Goal: Task Accomplishment & Management: Complete application form

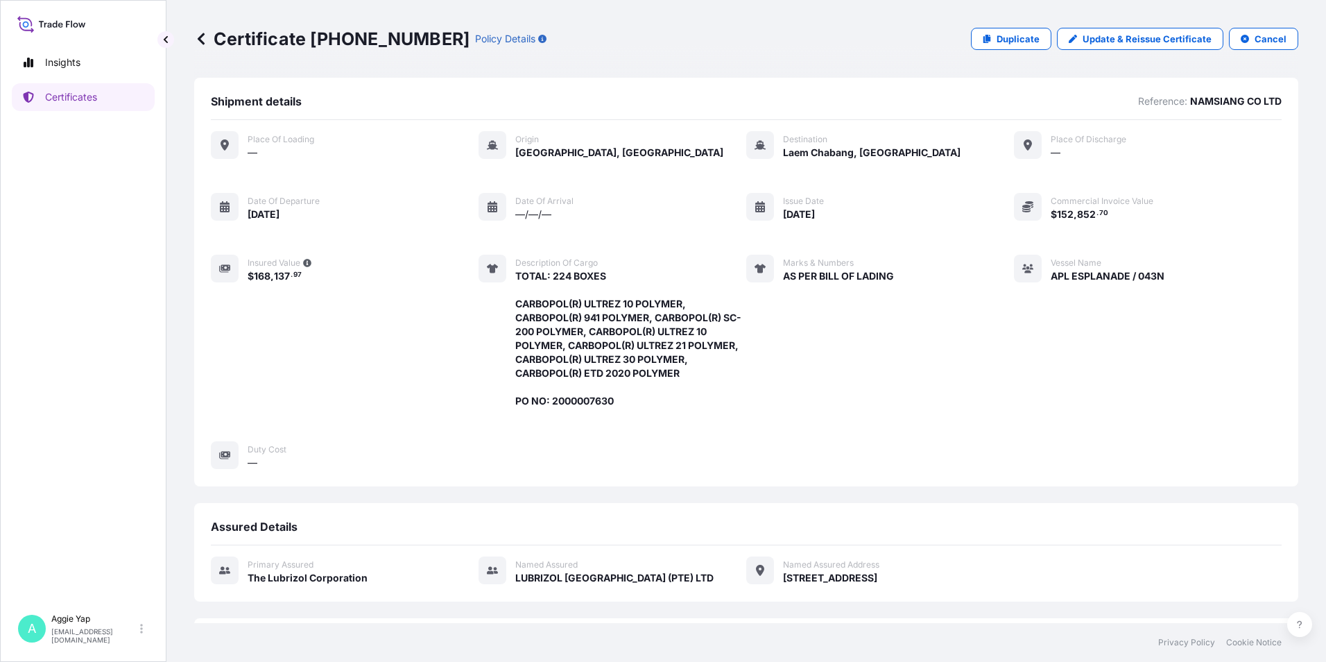
scroll to position [45, 0]
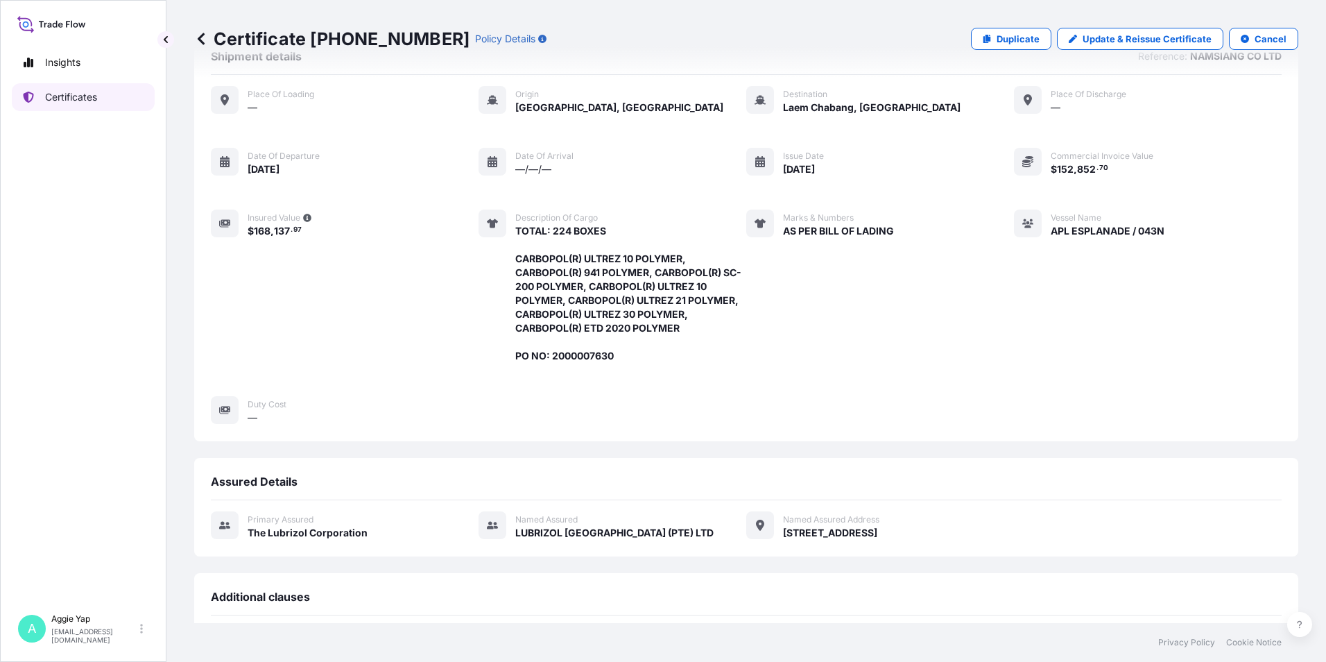
click at [92, 99] on p "Certificates" at bounding box center [71, 97] width 52 height 14
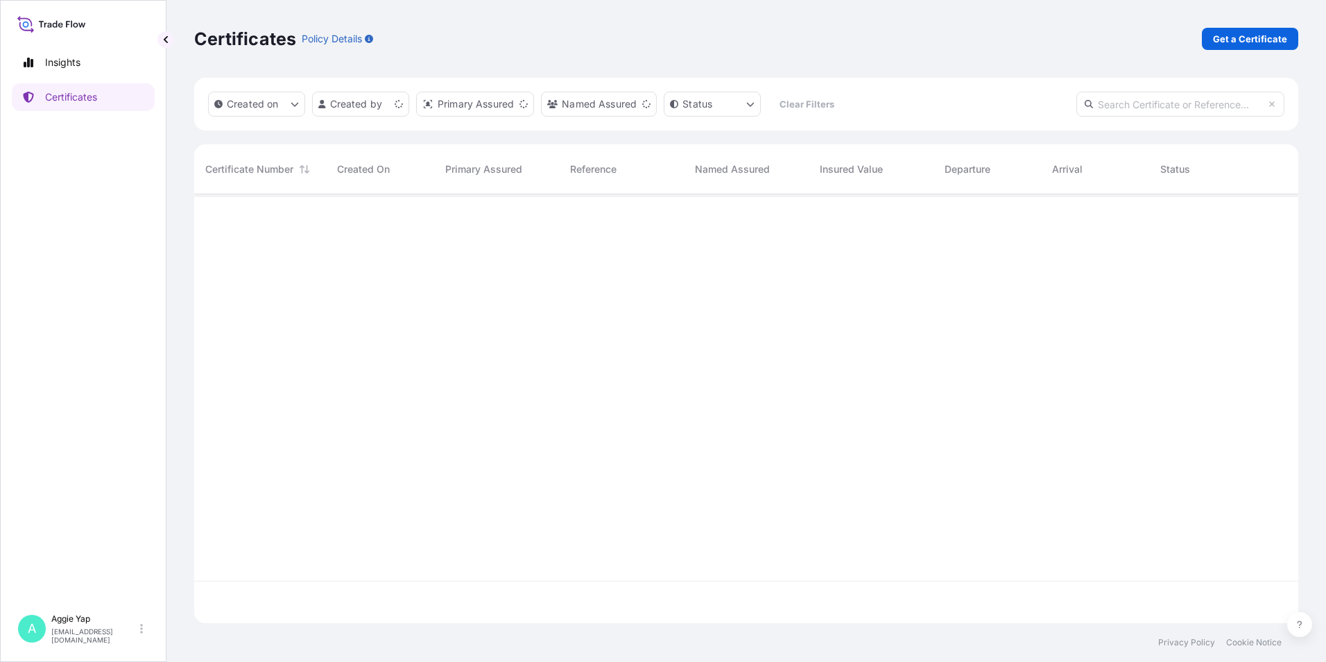
scroll to position [426, 1094]
click at [1244, 37] on p "Get a Certificate" at bounding box center [1250, 39] width 74 height 14
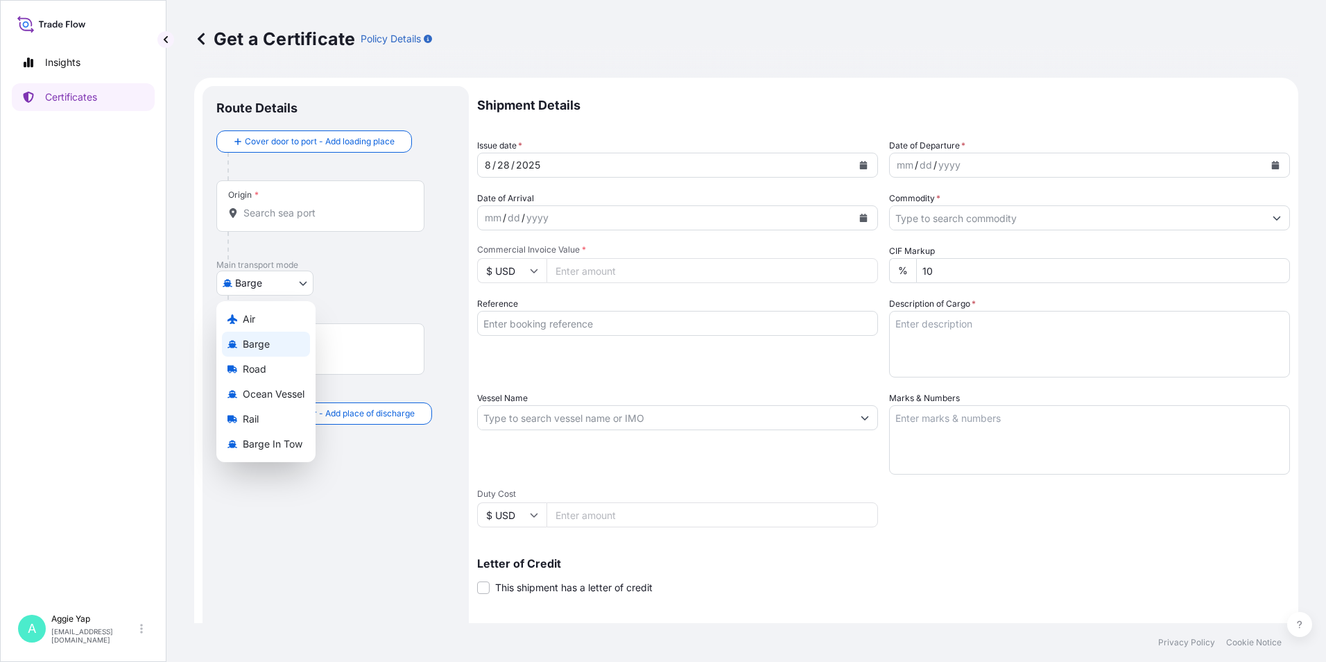
click at [248, 277] on body "Insights Certificates A [PERSON_NAME] [EMAIL_ADDRESS][DOMAIN_NAME] Get a Certif…" at bounding box center [663, 331] width 1326 height 662
click at [259, 390] on span "Ocean Vessel" at bounding box center [274, 394] width 62 height 14
select select "Ocean Vessel"
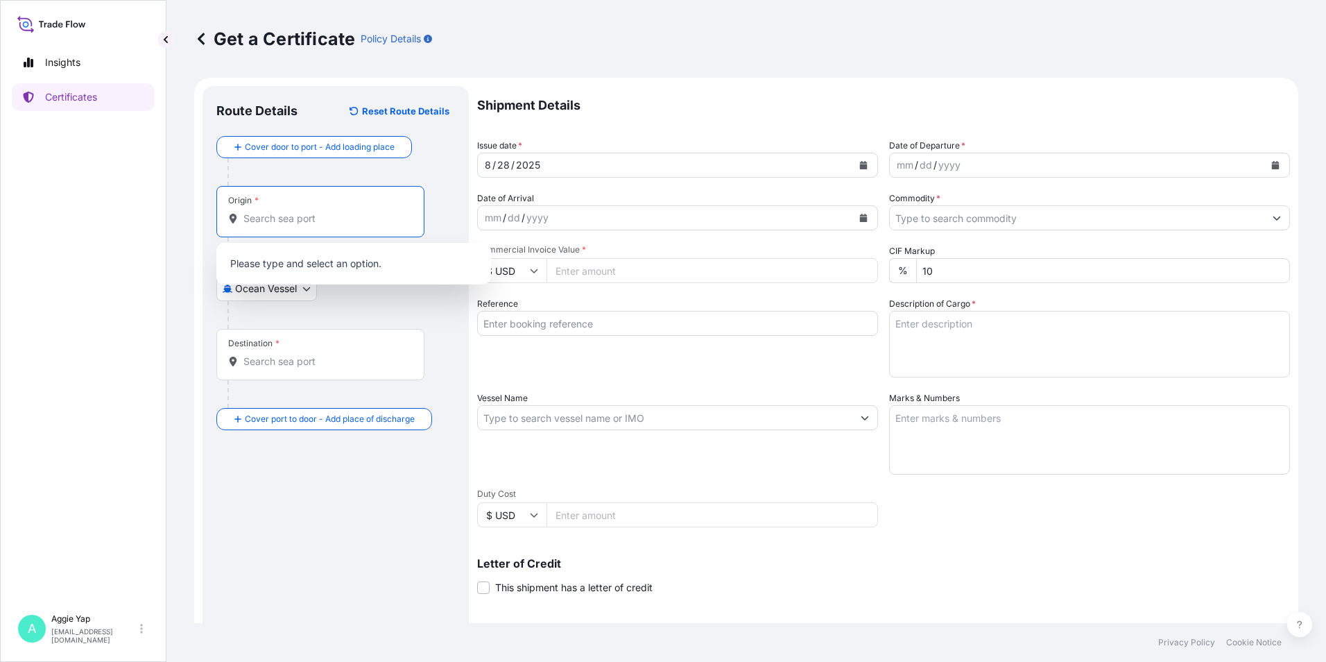
click at [283, 223] on input "Origin *" at bounding box center [325, 218] width 164 height 14
click at [286, 266] on b "SGSIN" at bounding box center [279, 260] width 31 height 12
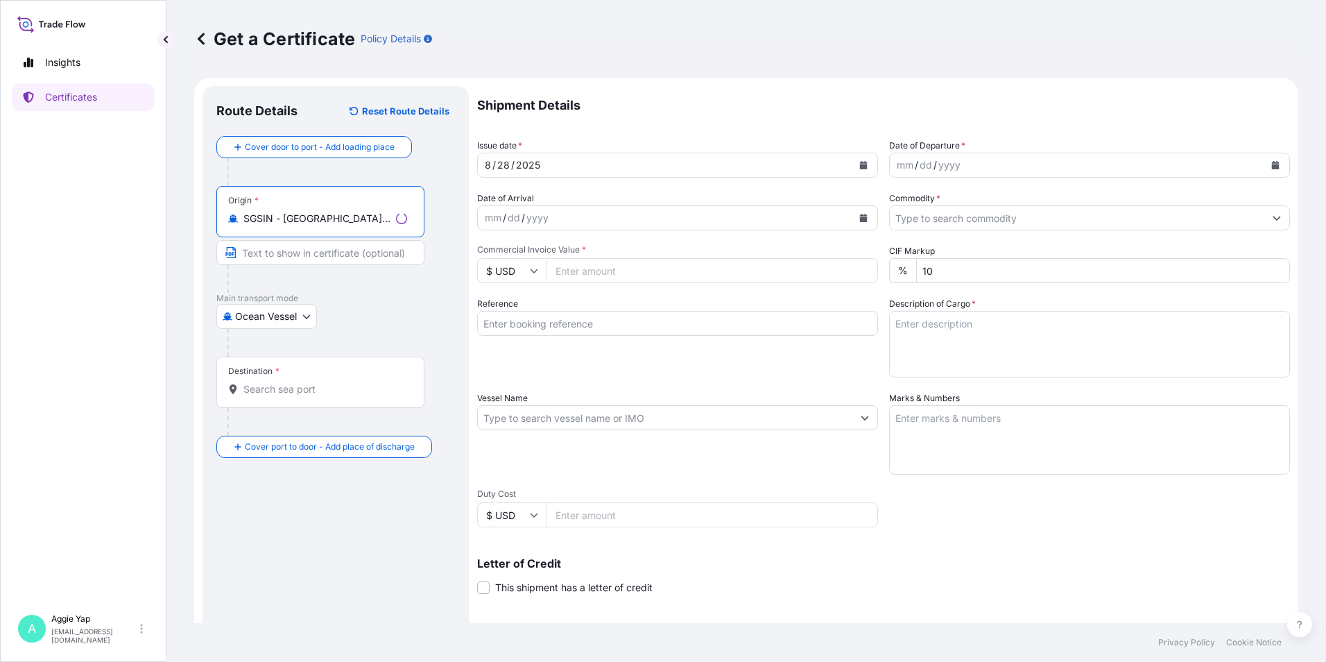
type input "SGSIN - [GEOGRAPHIC_DATA], [GEOGRAPHIC_DATA]"
click at [264, 382] on input "Destination *" at bounding box center [325, 389] width 164 height 14
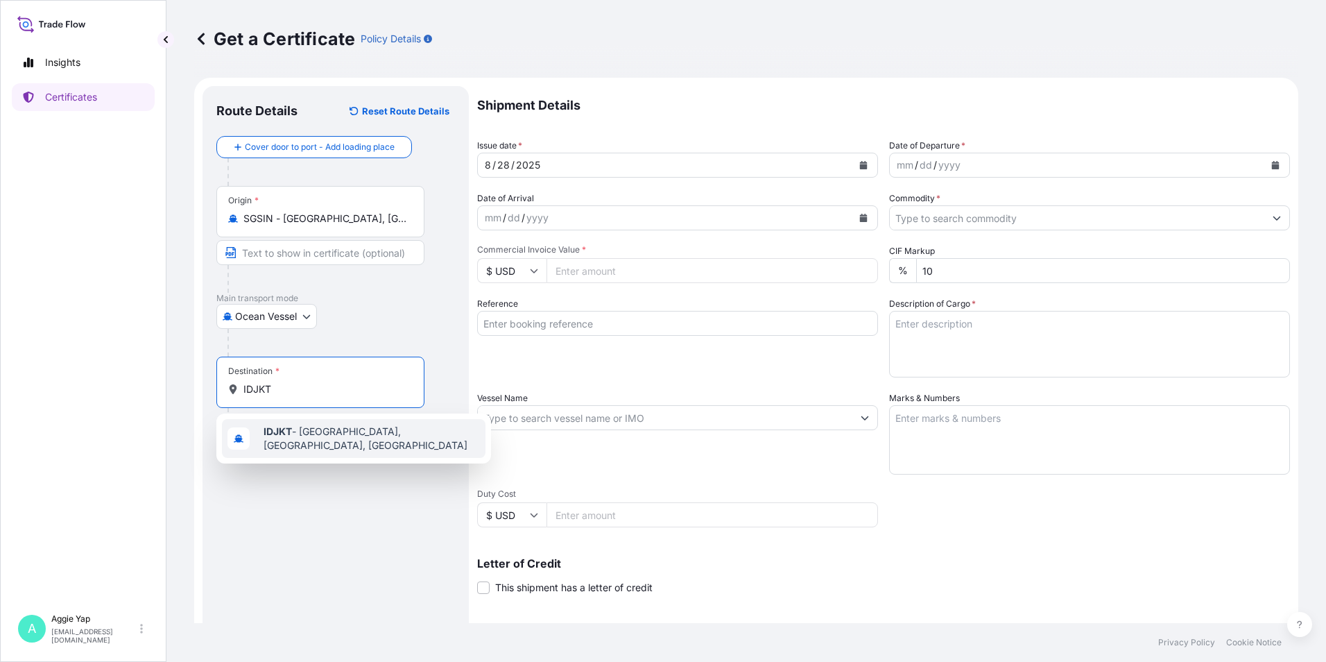
click at [310, 442] on span "IDJKT - [GEOGRAPHIC_DATA], [GEOGRAPHIC_DATA], [GEOGRAPHIC_DATA]" at bounding box center [372, 438] width 216 height 28
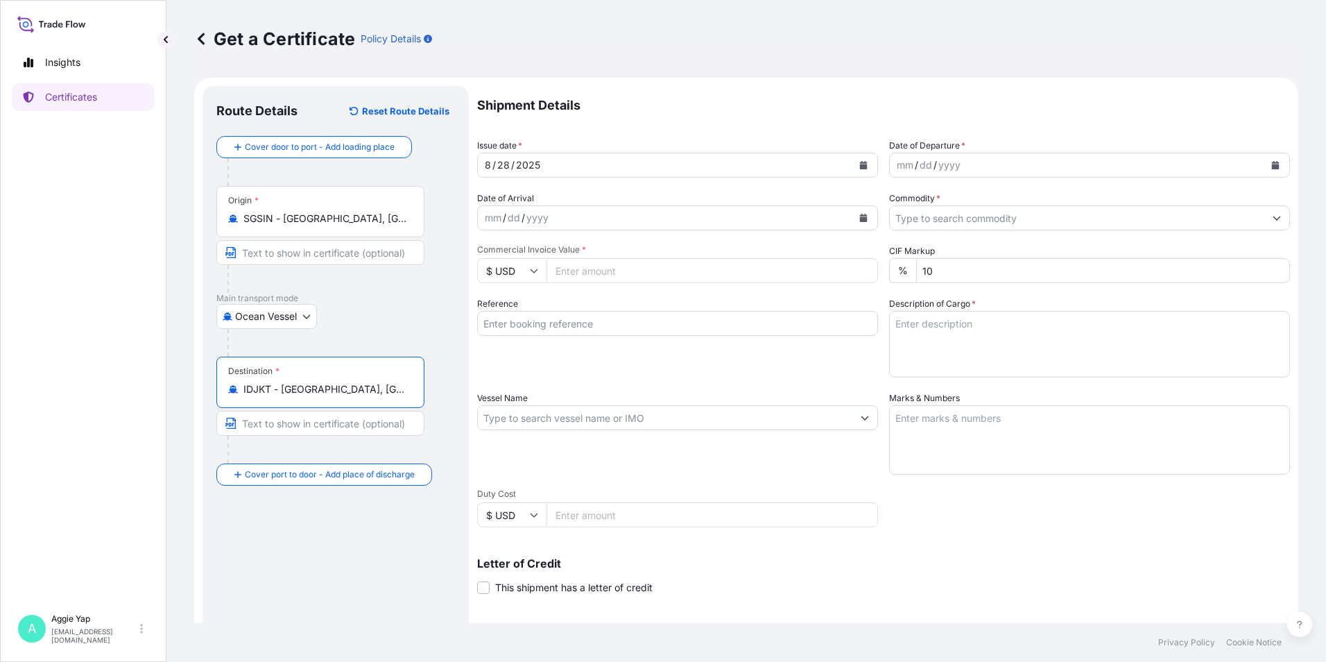
type input "IDJKT - [GEOGRAPHIC_DATA], [GEOGRAPHIC_DATA], [GEOGRAPHIC_DATA]"
click at [861, 167] on icon "Calendar" at bounding box center [864, 165] width 8 height 8
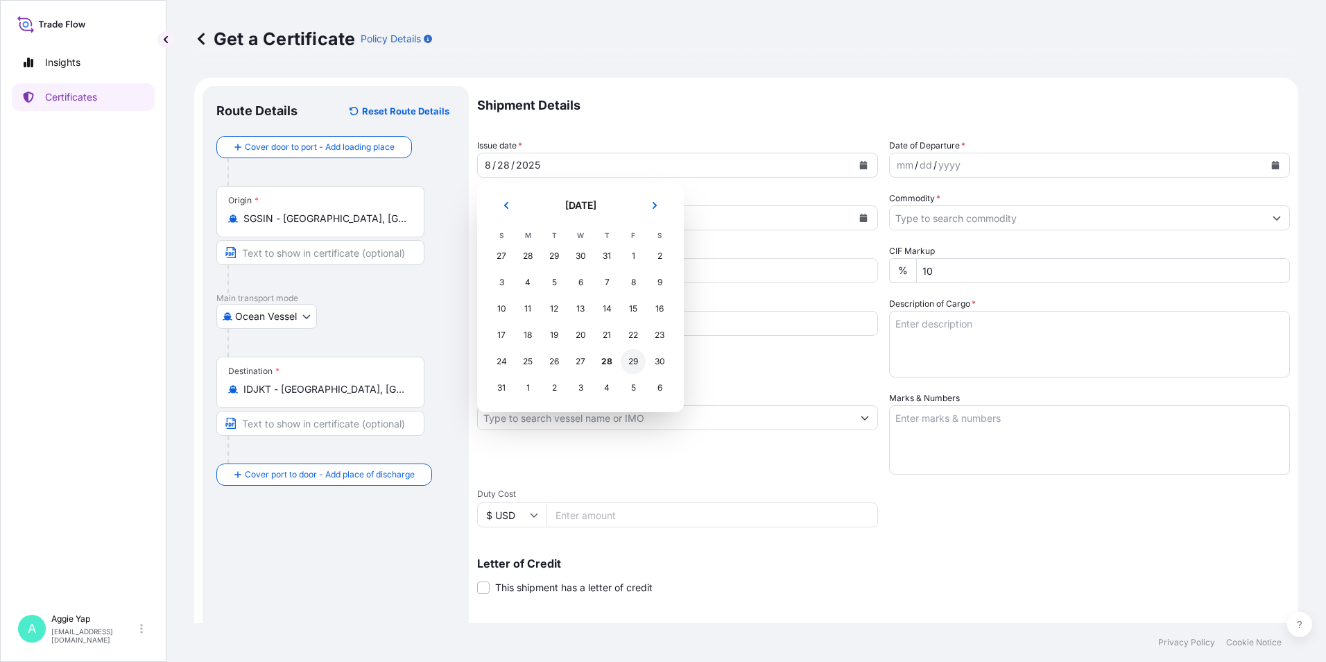
click at [625, 361] on div "29" at bounding box center [633, 361] width 25 height 25
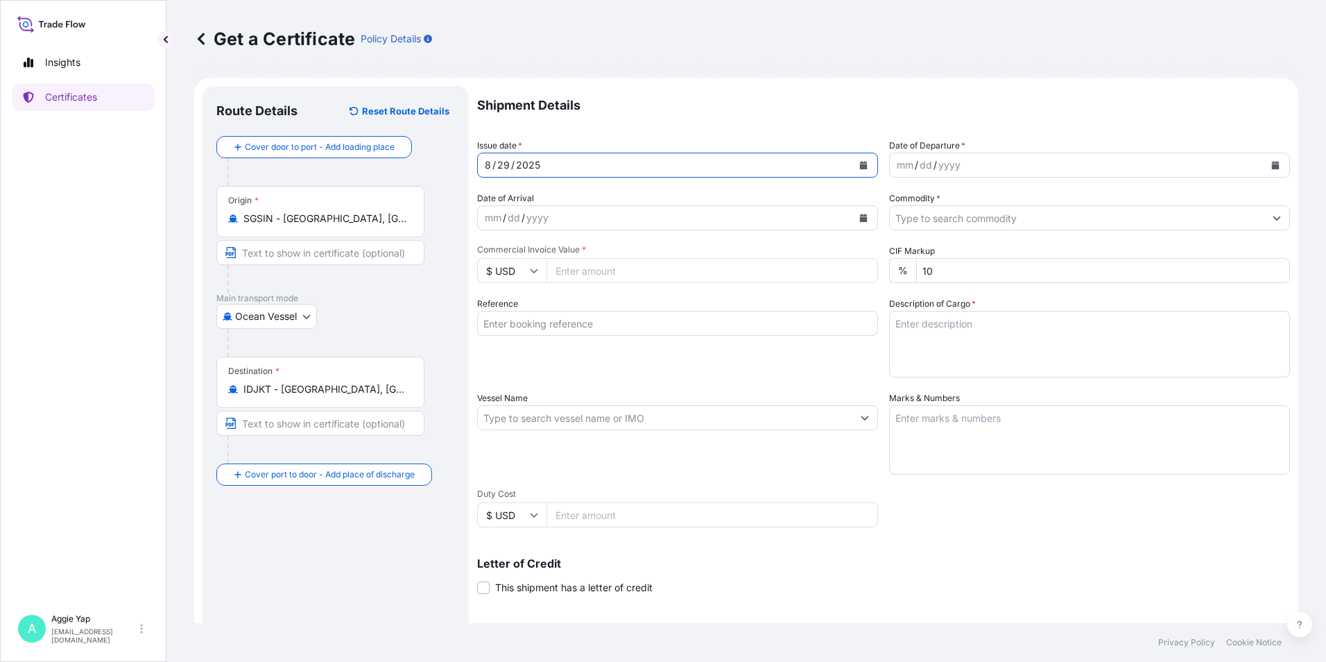
click at [1266, 171] on button "Calendar" at bounding box center [1275, 165] width 22 height 22
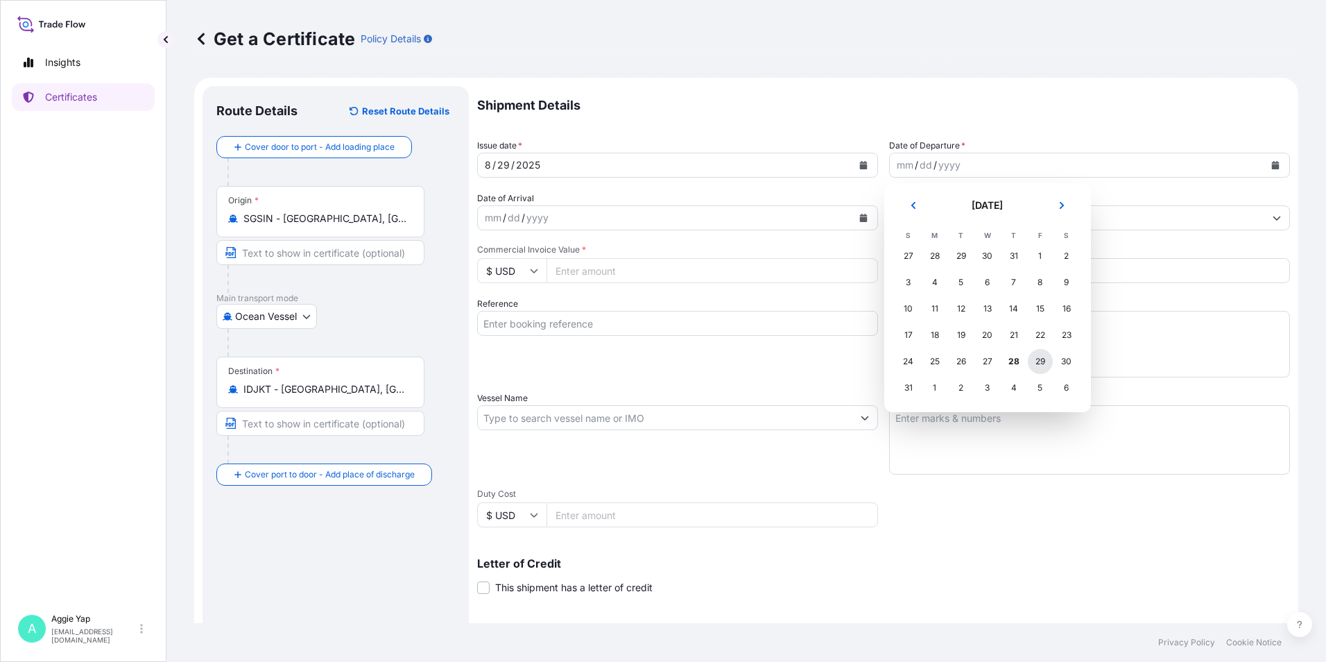
click at [1033, 365] on div "29" at bounding box center [1040, 361] width 25 height 25
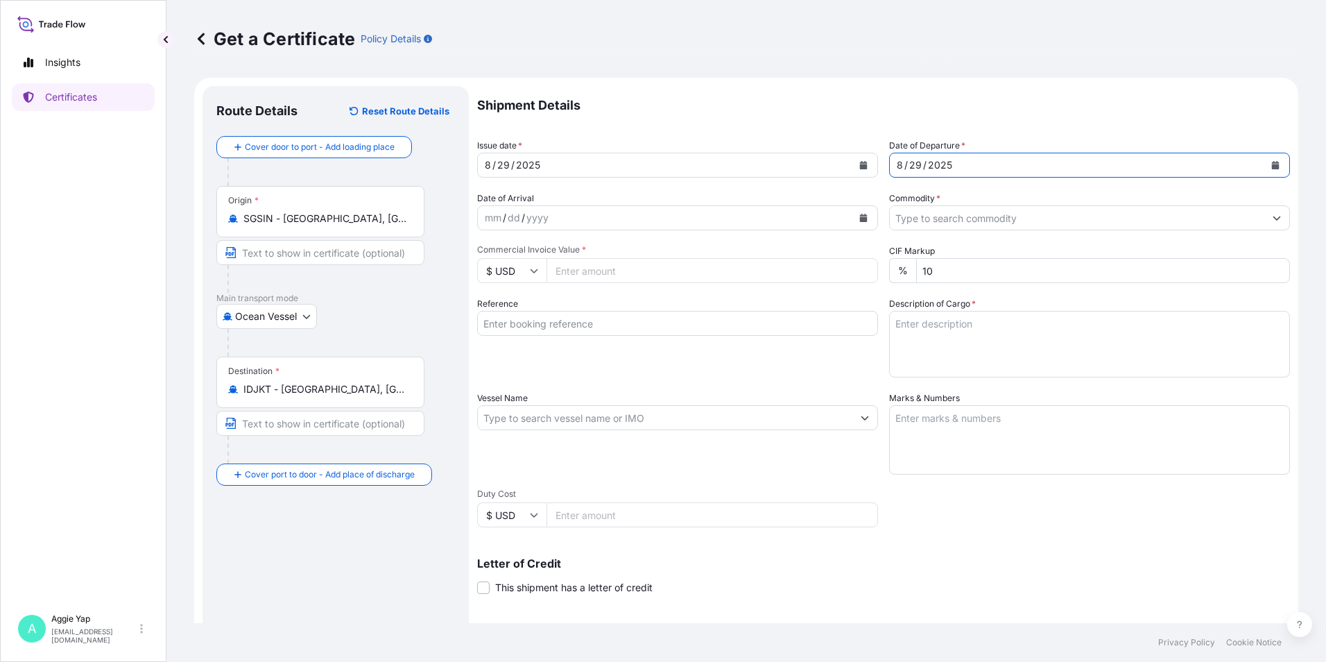
click at [938, 221] on input "Commodity *" at bounding box center [1077, 217] width 374 height 25
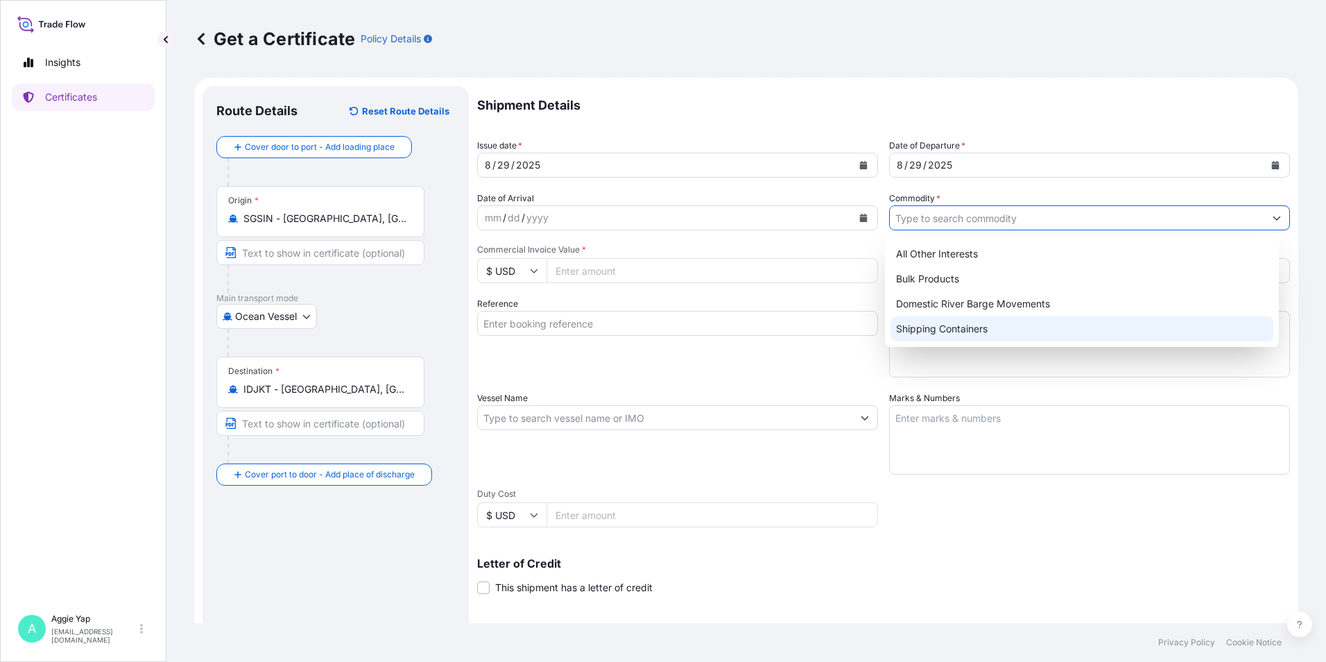
click at [942, 328] on div "Shipping Containers" at bounding box center [1081, 328] width 383 height 25
type input "Shipping Containers"
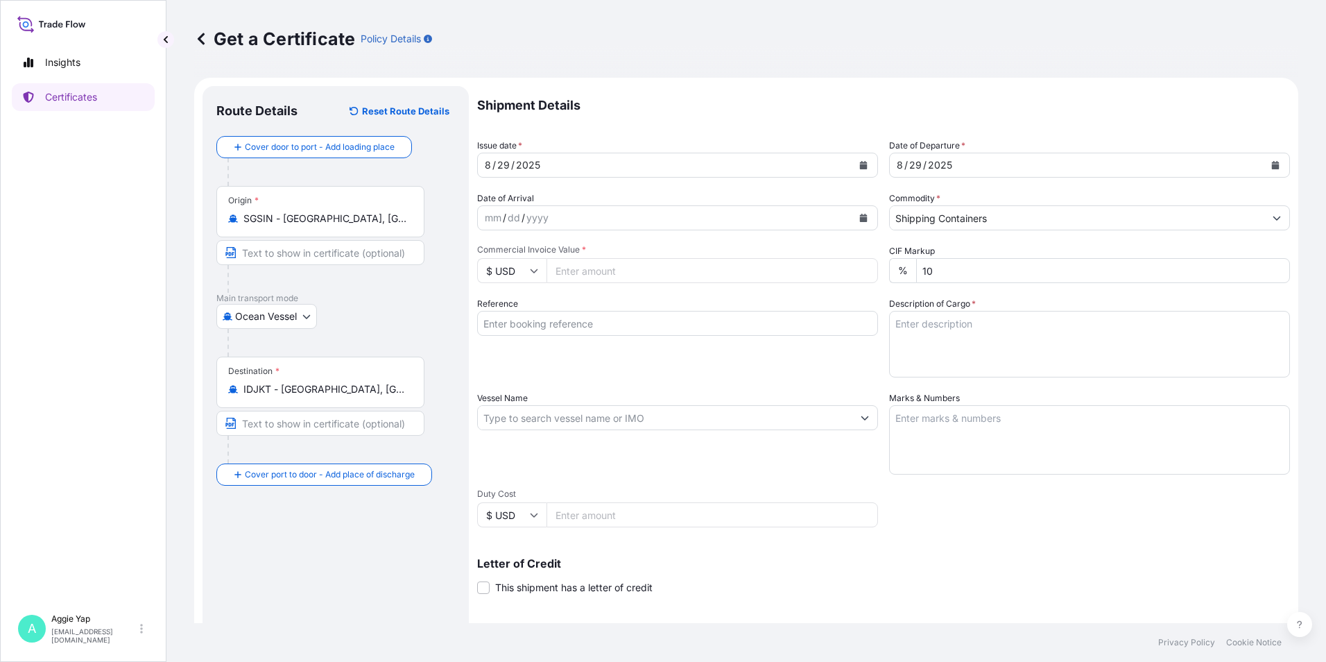
click at [609, 279] on input "Commercial Invoice Value *" at bounding box center [711, 270] width 331 height 25
type input "53505.18"
click at [601, 330] on input "Reference" at bounding box center [677, 323] width 401 height 25
type input "PT IMCD [GEOGRAPHIC_DATA]"
click at [537, 424] on input "Vessel Name" at bounding box center [665, 417] width 374 height 25
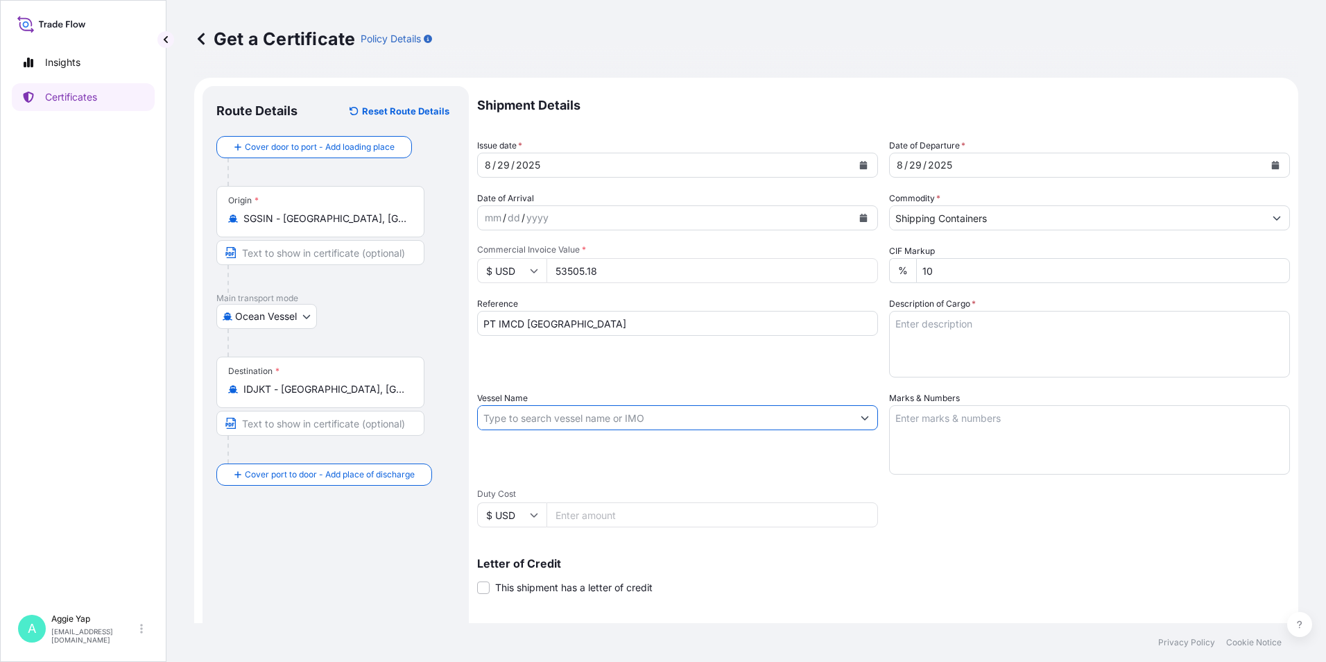
click at [586, 416] on input "Vessel Name" at bounding box center [665, 417] width 374 height 25
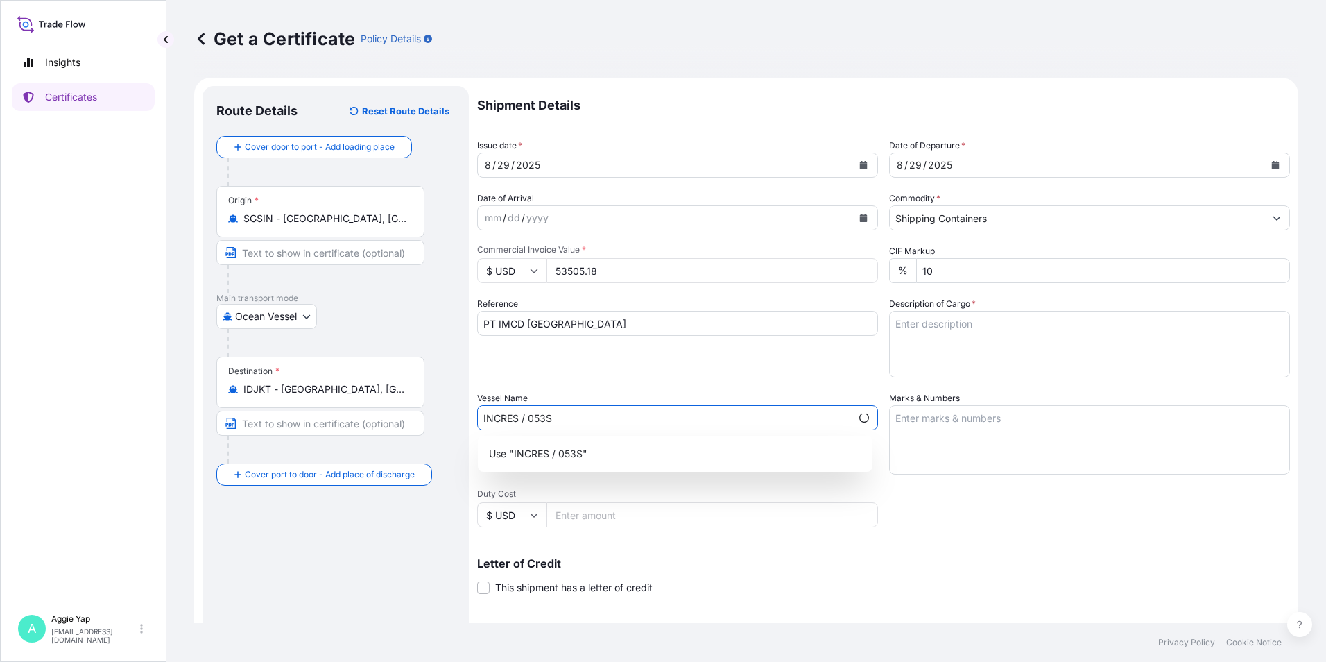
type input "INCRES / 053S"
click at [951, 450] on textarea "Marks & Numbers" at bounding box center [1089, 439] width 401 height 69
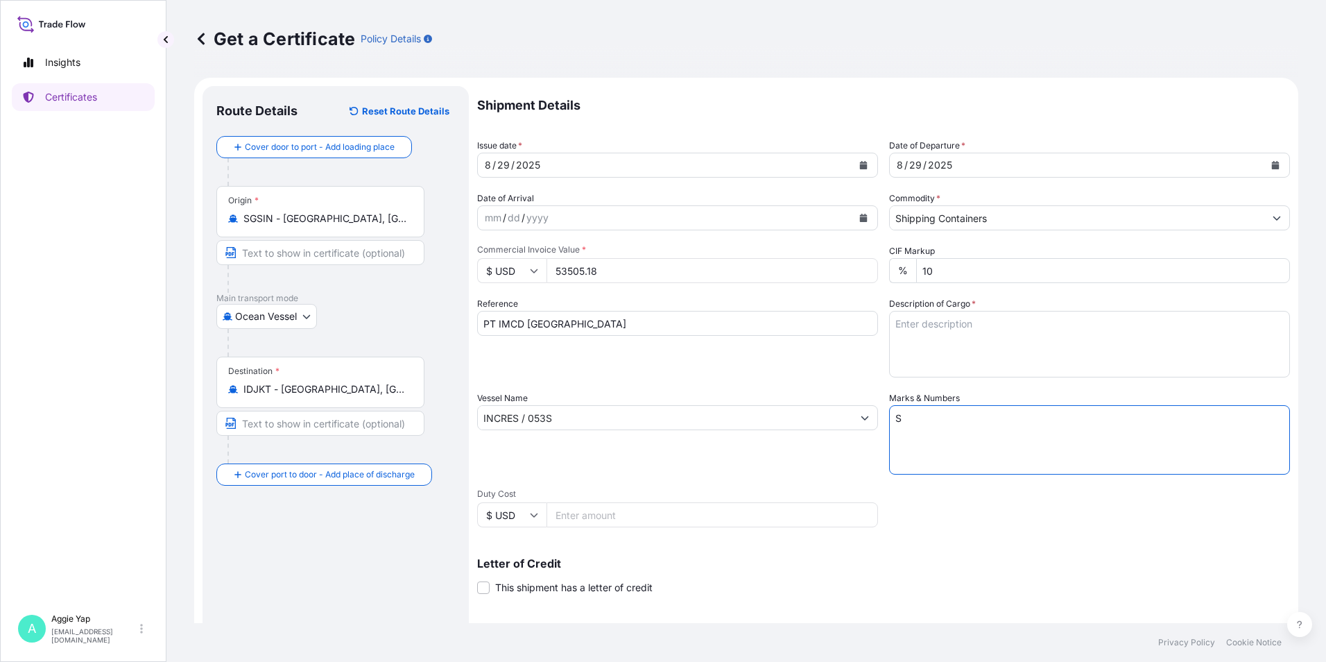
type textarea "S"
type textarea "AS PER BILL OF LADING"
click at [908, 340] on textarea "Description of Cargo *" at bounding box center [1089, 344] width 401 height 67
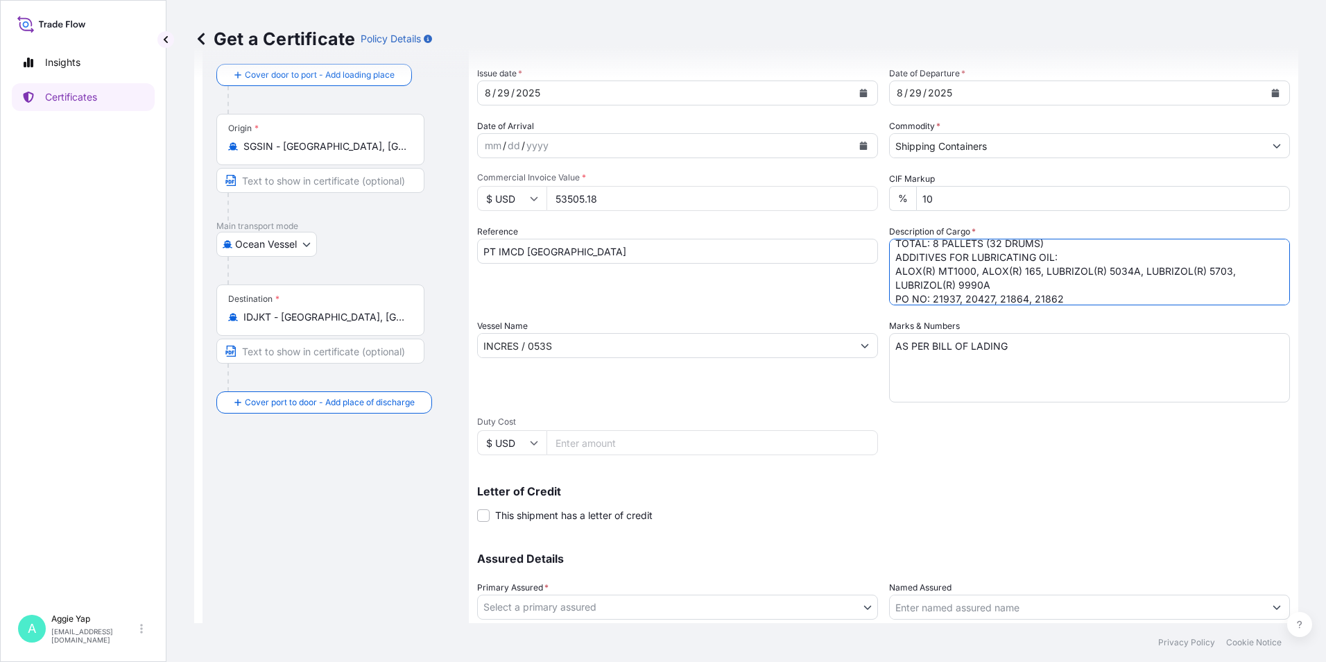
scroll to position [139, 0]
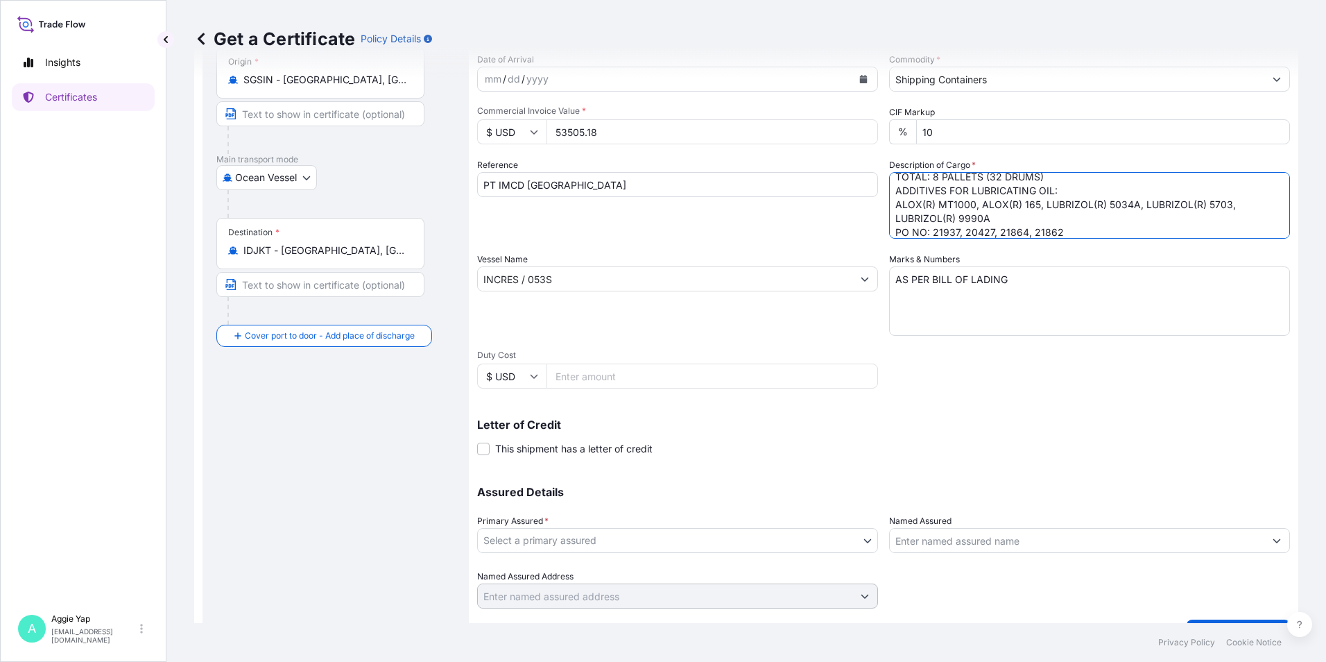
type textarea "TOTAL: 8 PALLETS (32 DRUMS) ADDITIVES FOR LUBRICATING OIL: ALOX(R) MT1000, ALOX…"
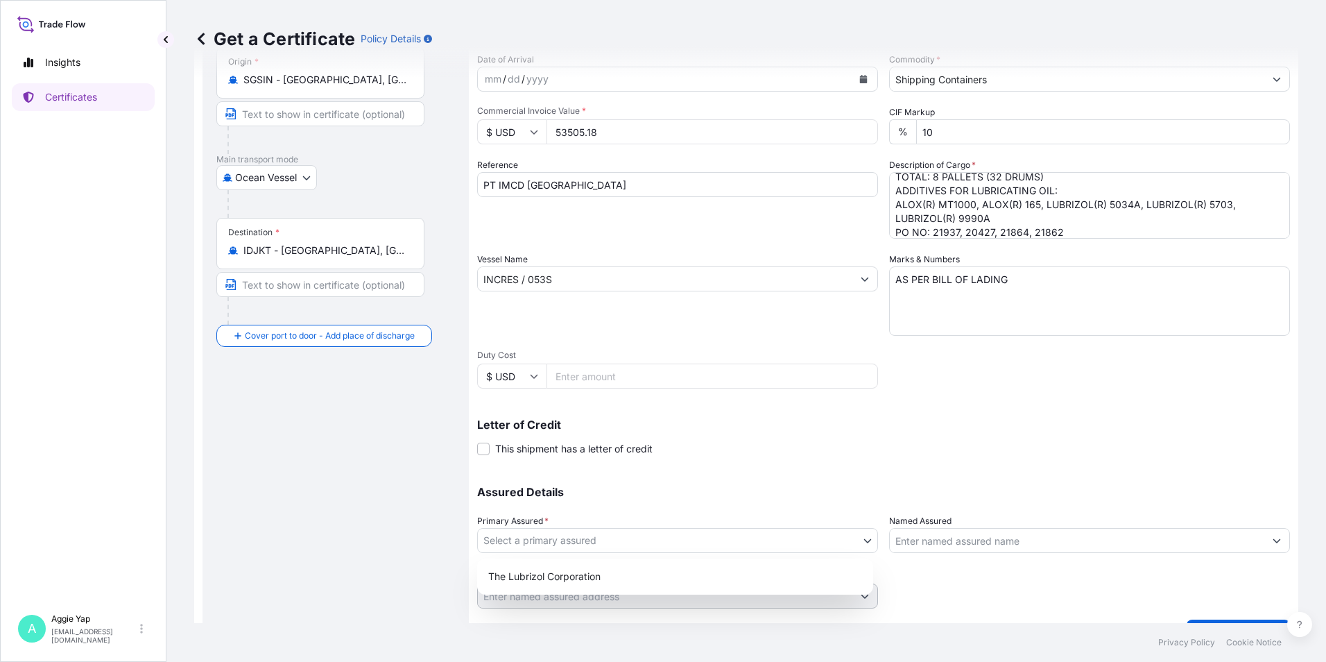
click at [539, 542] on body "Insights Certificates A [PERSON_NAME] [EMAIL_ADDRESS][DOMAIN_NAME] Get a Certif…" at bounding box center [663, 331] width 1326 height 662
click at [528, 573] on div "The Lubrizol Corporation" at bounding box center [675, 576] width 385 height 25
select select "31566"
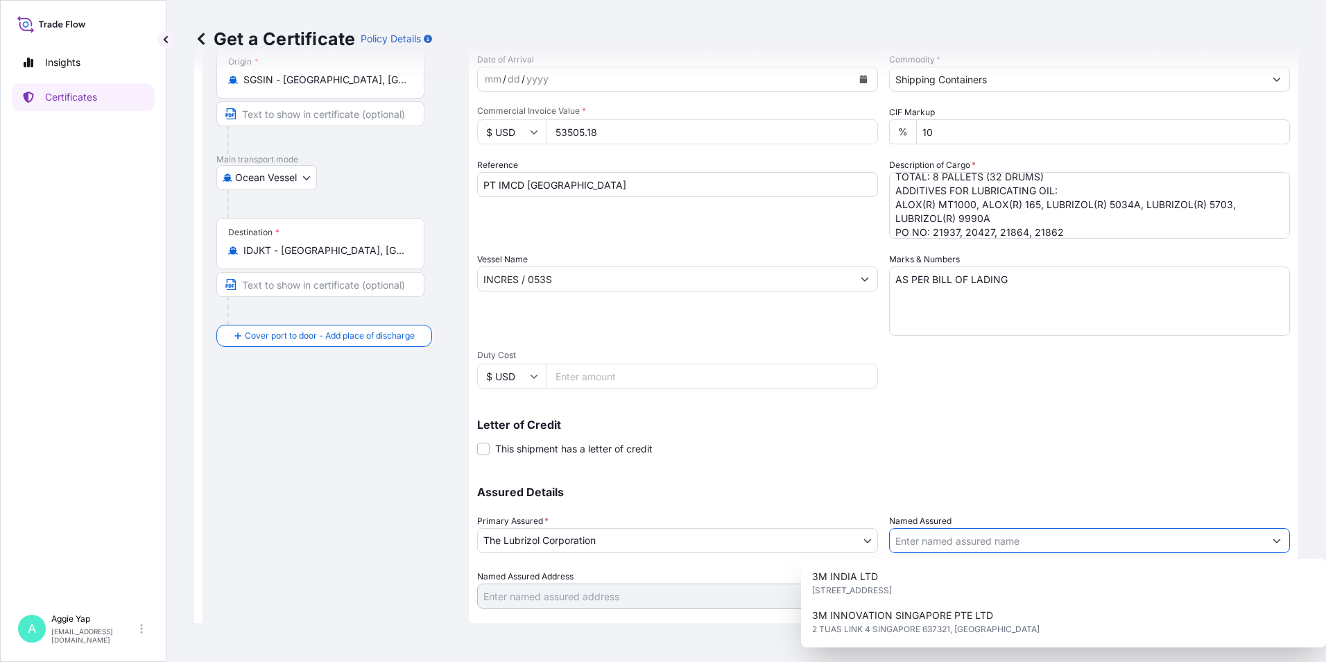
click at [1000, 541] on input "Named Assured" at bounding box center [1077, 540] width 374 height 25
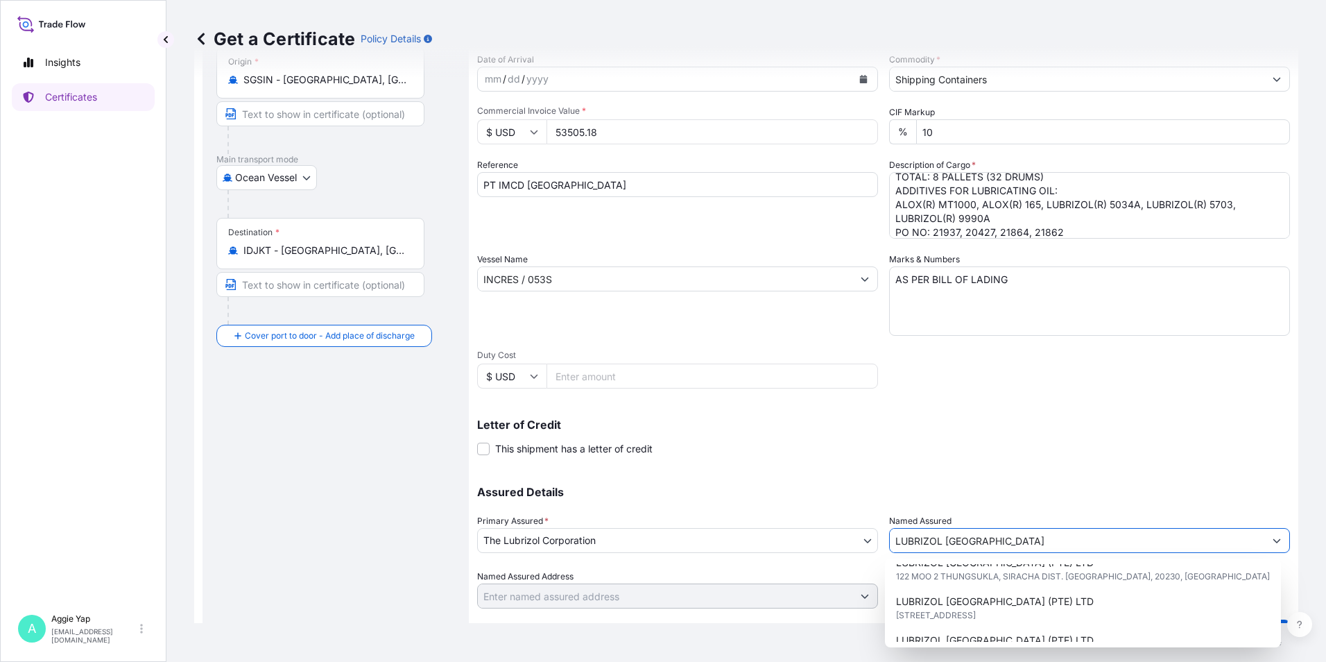
scroll to position [69, 0]
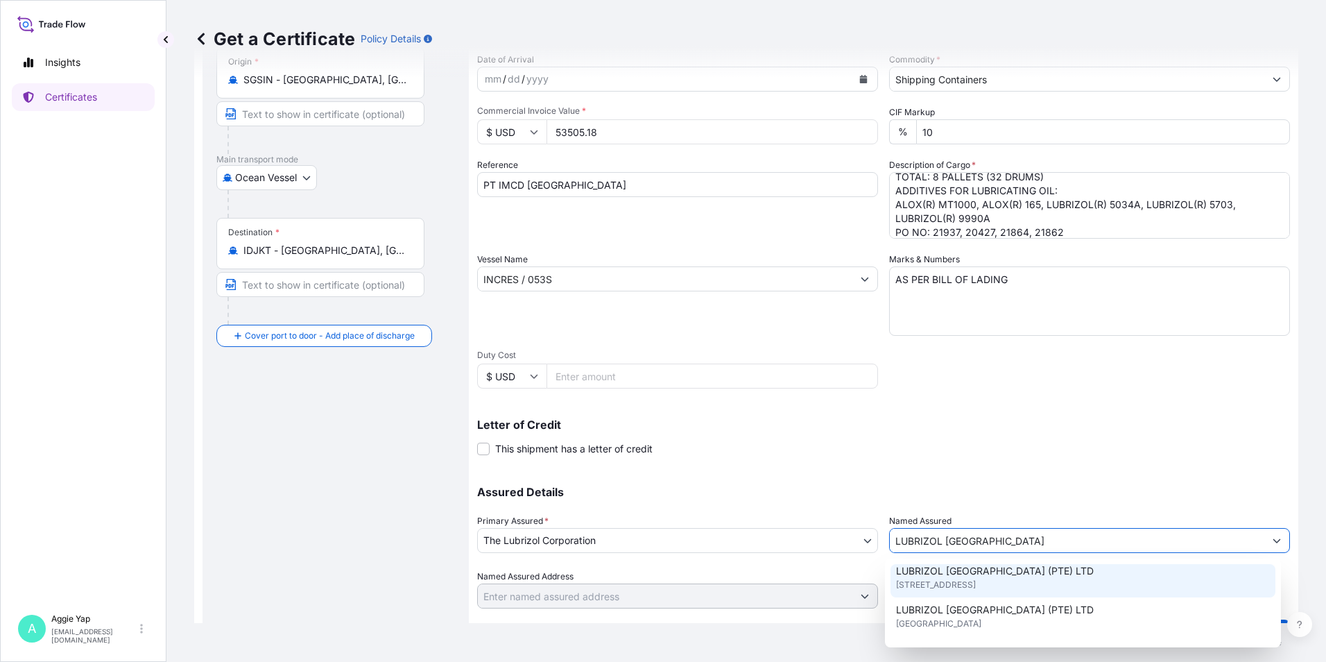
click at [976, 584] on span "[STREET_ADDRESS]" at bounding box center [936, 585] width 80 height 14
type input "LUBRIZOL [GEOGRAPHIC_DATA] (PTE) LTD"
type input "[STREET_ADDRESS]"
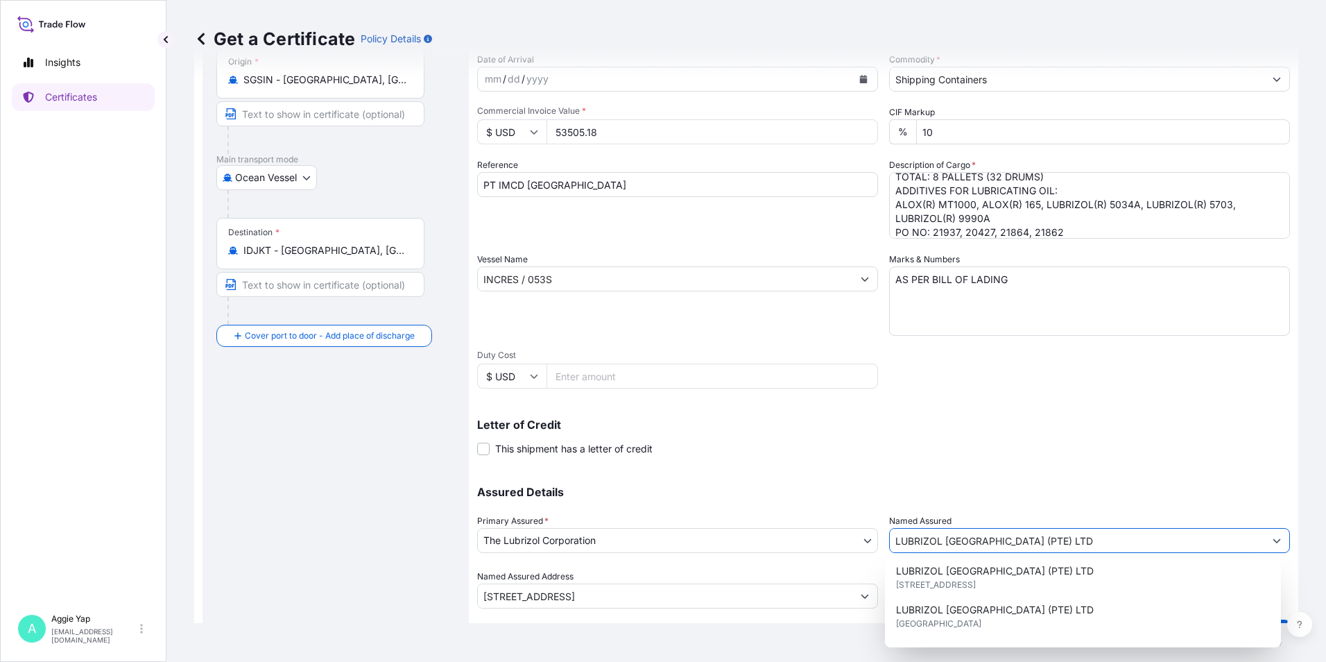
type input "LUBRIZOL [GEOGRAPHIC_DATA] (PTE) LTD"
click at [954, 442] on div "Letter of Credit This shipment has a letter of credit Letter of credit * Letter…" at bounding box center [883, 437] width 813 height 37
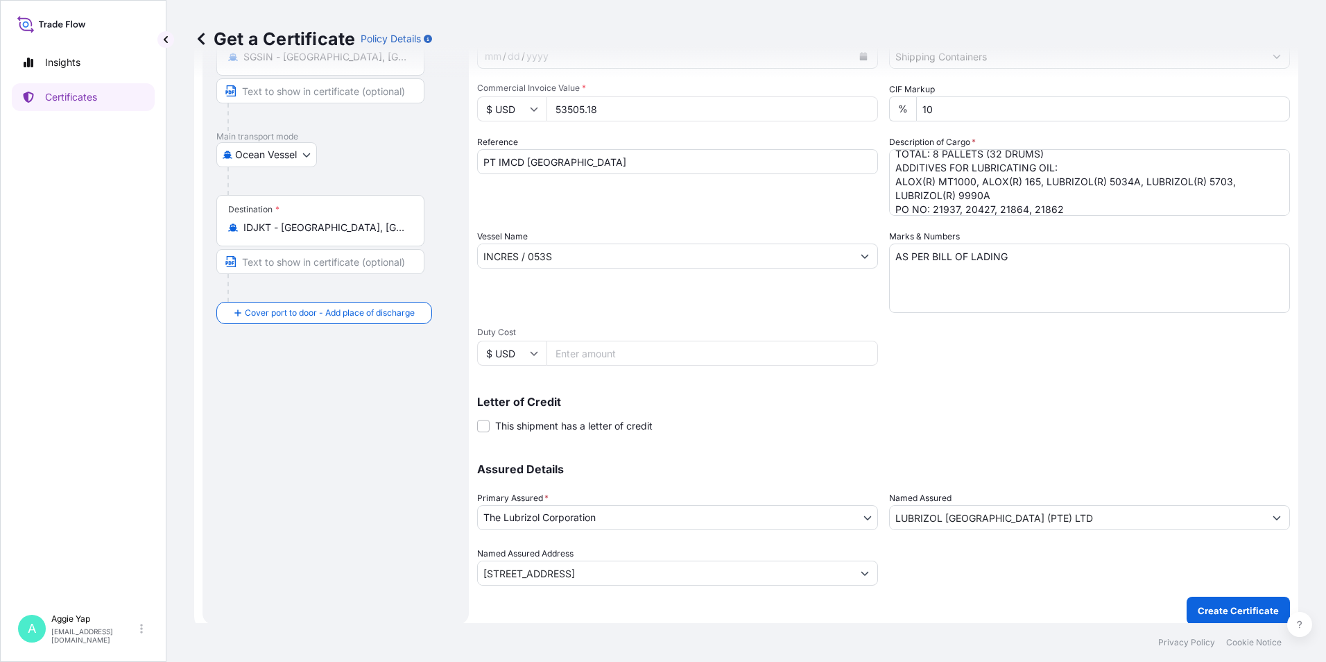
scroll to position [171, 0]
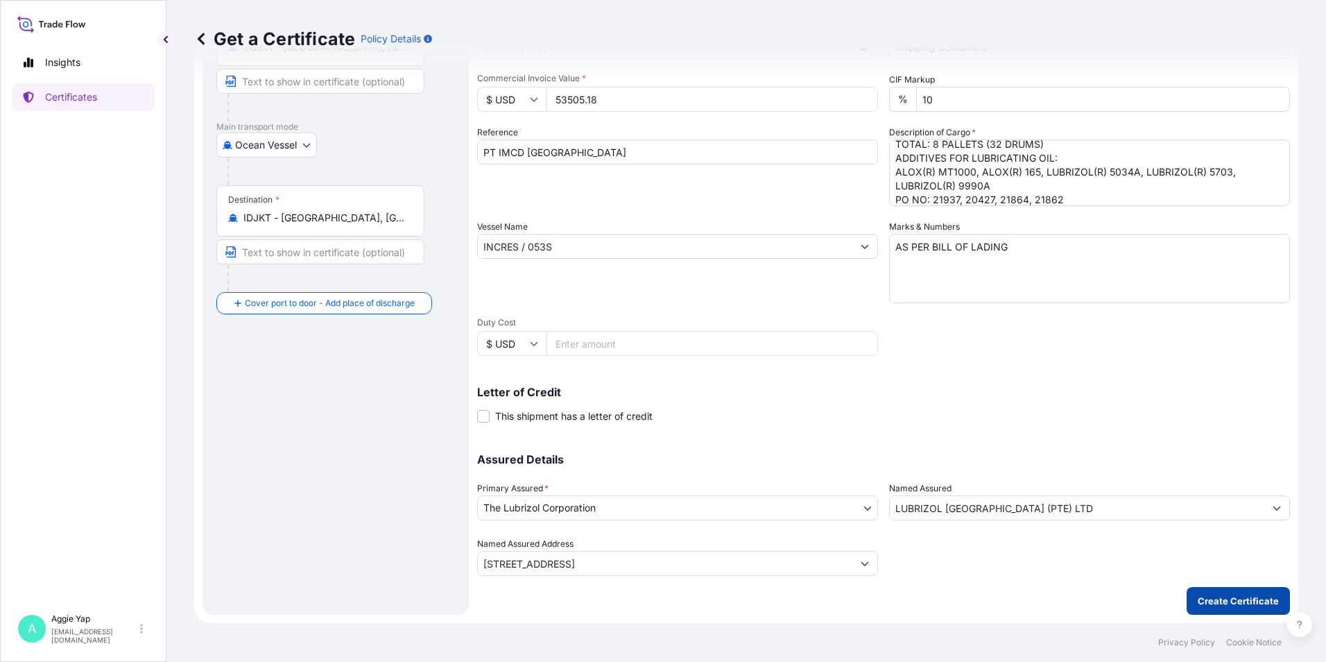
click at [1209, 605] on p "Create Certificate" at bounding box center [1238, 601] width 81 height 14
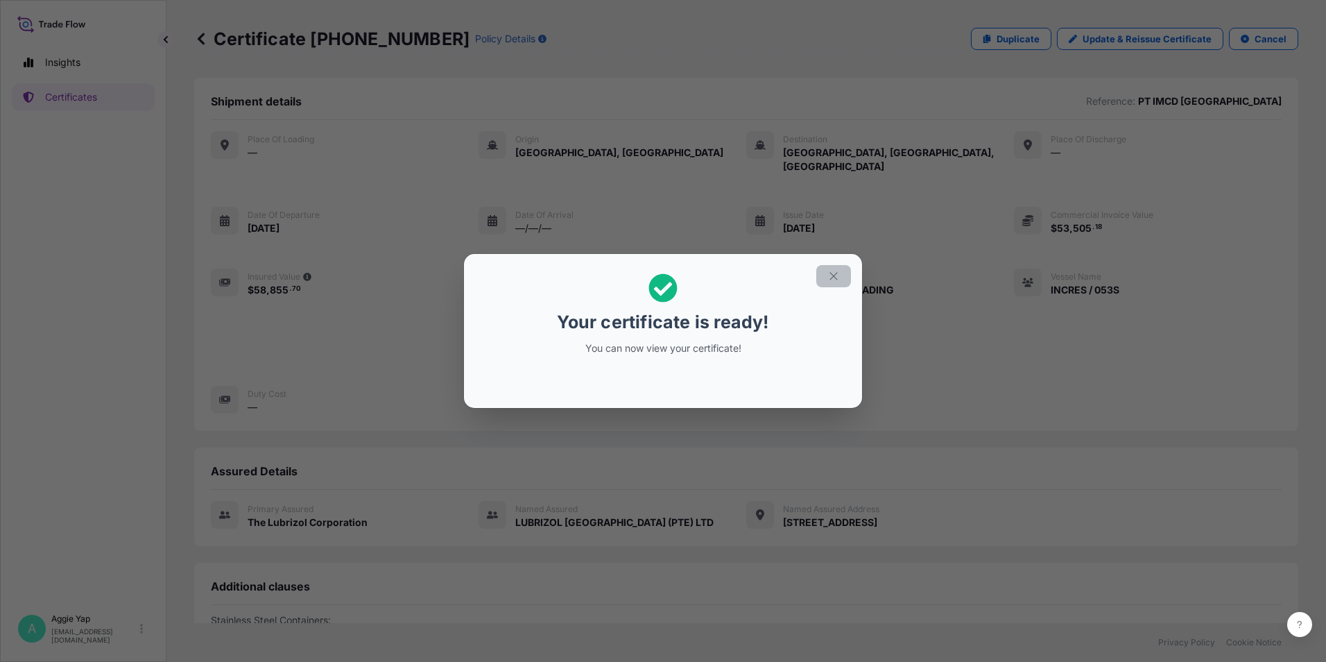
click at [834, 276] on icon "button" at bounding box center [833, 276] width 12 height 12
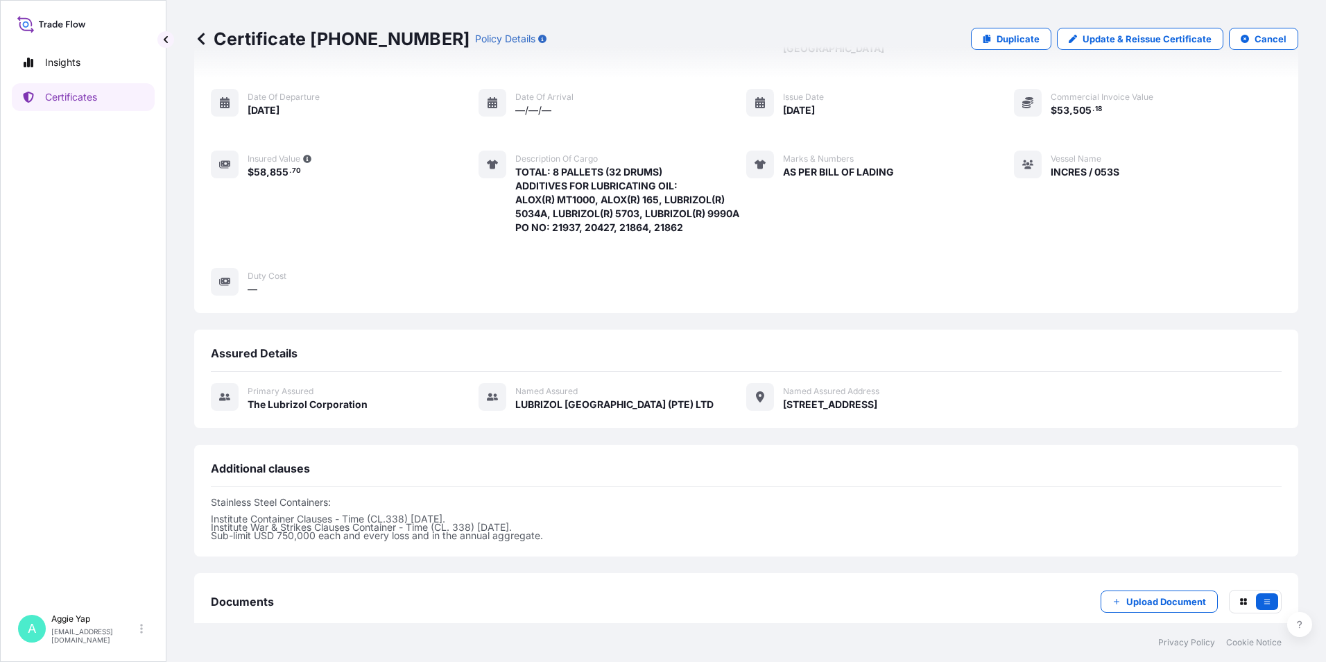
scroll to position [184, 0]
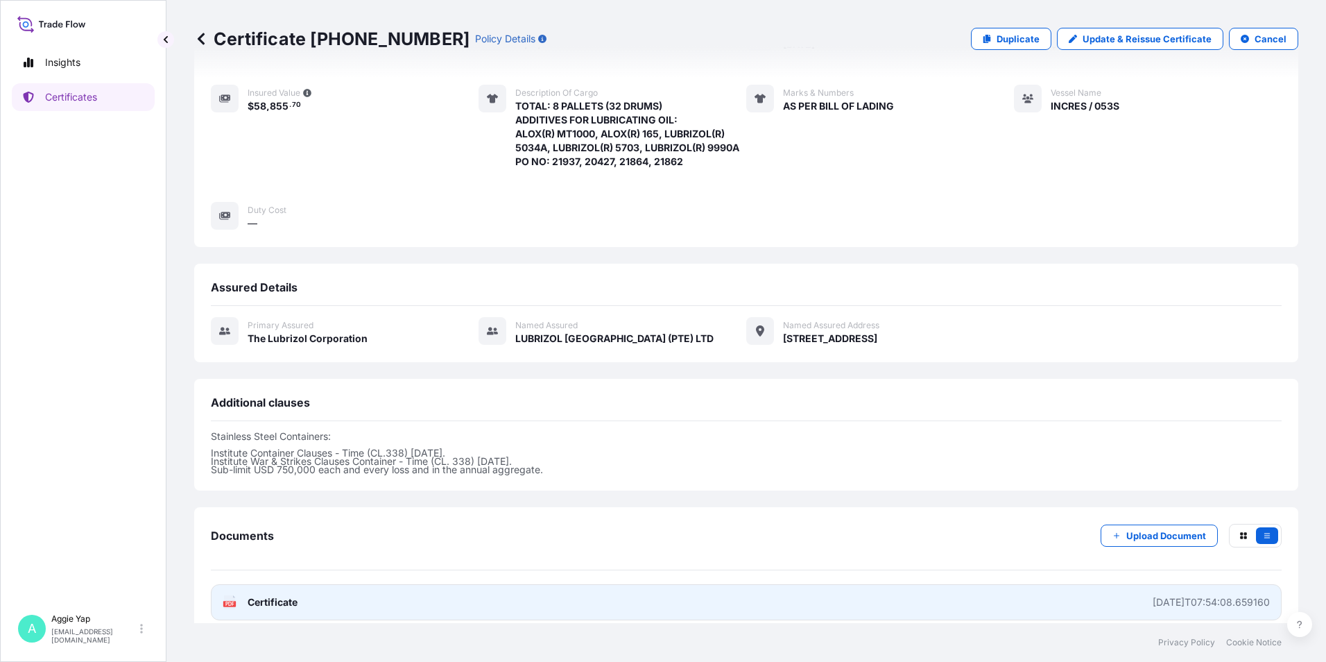
click at [382, 586] on link "PDF Certificate [DATE]T07:54:08.659160" at bounding box center [746, 602] width 1071 height 36
